Goal: Transaction & Acquisition: Purchase product/service

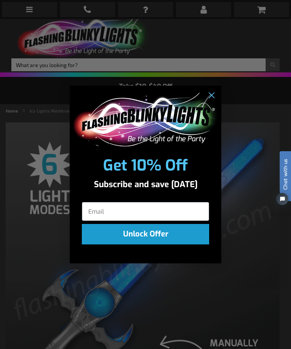
click at [211, 94] on circle "Close dialog" at bounding box center [211, 95] width 13 height 13
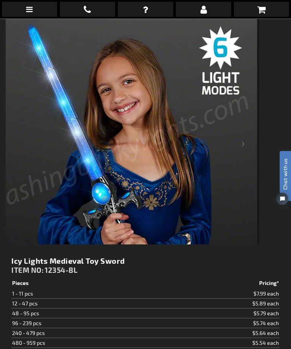
scroll to position [120, 0]
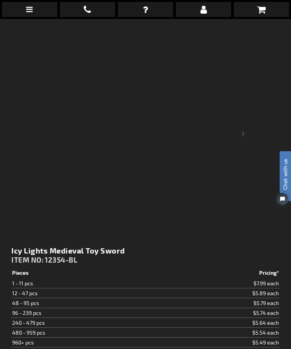
click at [248, 132] on div "Next" at bounding box center [244, 139] width 30 height 274
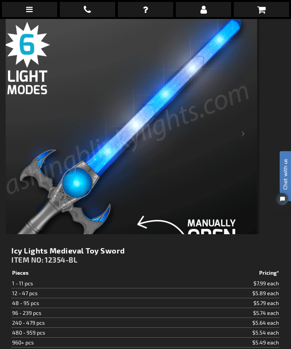
click at [246, 135] on div "Next" at bounding box center [244, 139] width 30 height 274
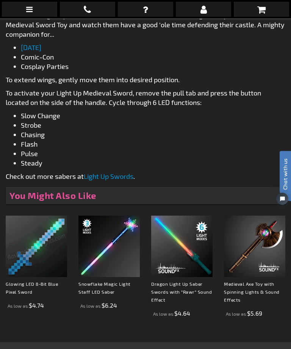
scroll to position [673, 0]
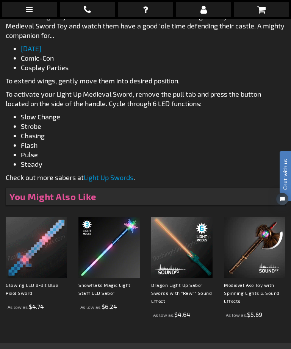
click at [198, 241] on img at bounding box center [181, 247] width 61 height 61
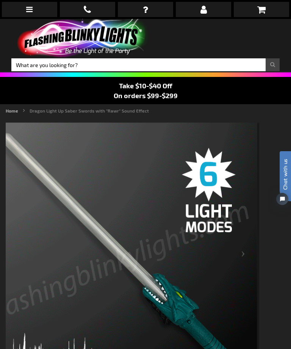
click at [245, 257] on div "Next" at bounding box center [244, 259] width 30 height 274
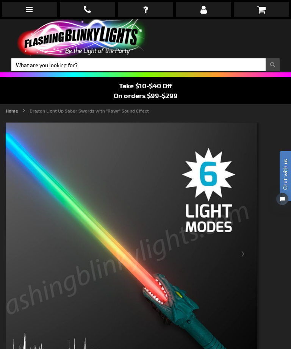
click at [240, 258] on div "Next" at bounding box center [244, 259] width 30 height 274
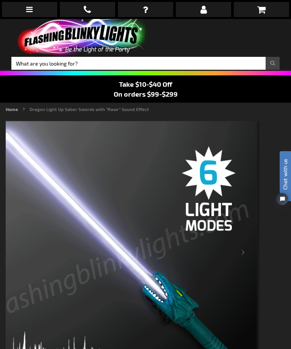
scroll to position [15, 0]
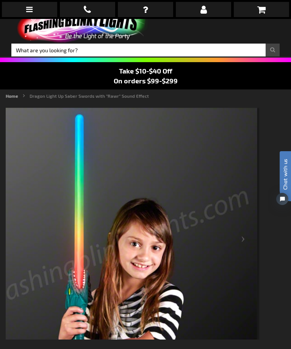
click at [247, 240] on div "Next" at bounding box center [244, 245] width 30 height 274
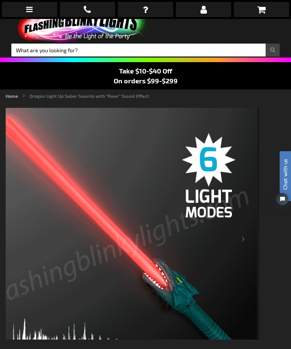
click at [246, 240] on div "Next" at bounding box center [244, 245] width 30 height 274
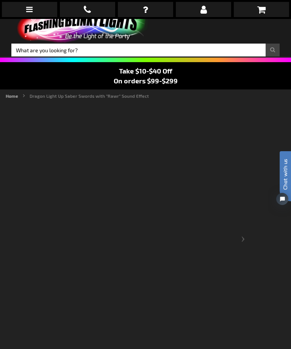
click at [244, 234] on div "Next" at bounding box center [244, 245] width 30 height 274
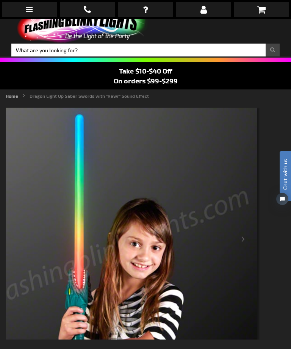
scroll to position [0, 0]
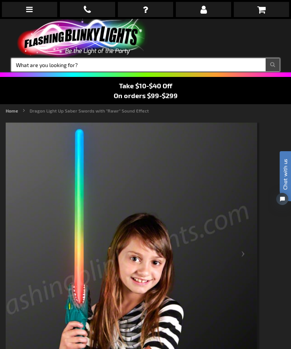
click at [240, 65] on input "Search" at bounding box center [145, 64] width 268 height 13
click at [226, 64] on input "Search" at bounding box center [145, 64] width 268 height 13
type input "Swords"
click at [273, 65] on button "Search" at bounding box center [273, 64] width 14 height 13
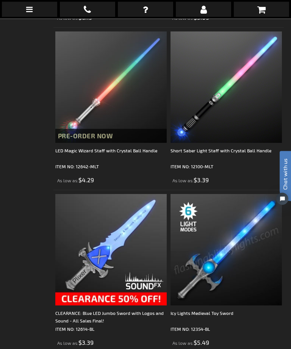
scroll to position [959, 0]
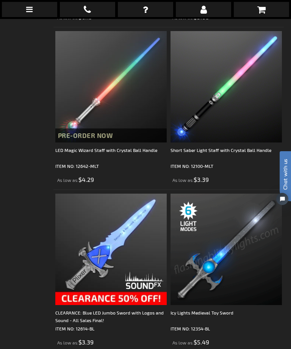
click at [222, 256] on img at bounding box center [226, 249] width 111 height 111
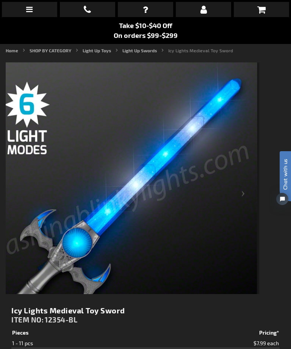
scroll to position [49, 0]
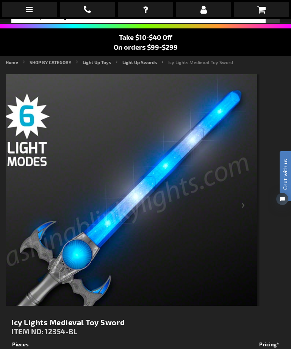
click at [246, 204] on div "Next" at bounding box center [244, 211] width 30 height 274
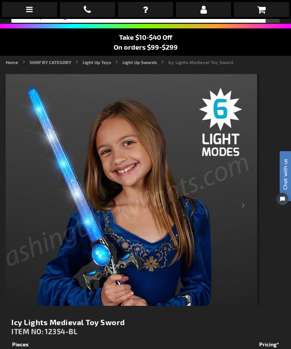
click at [245, 207] on div "Next" at bounding box center [244, 211] width 30 height 274
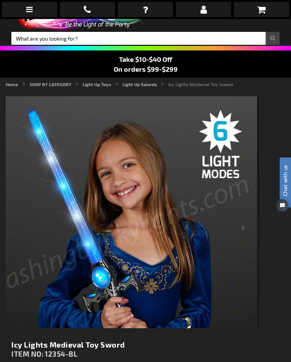
scroll to position [0, 0]
